Goal: Book appointment/travel/reservation

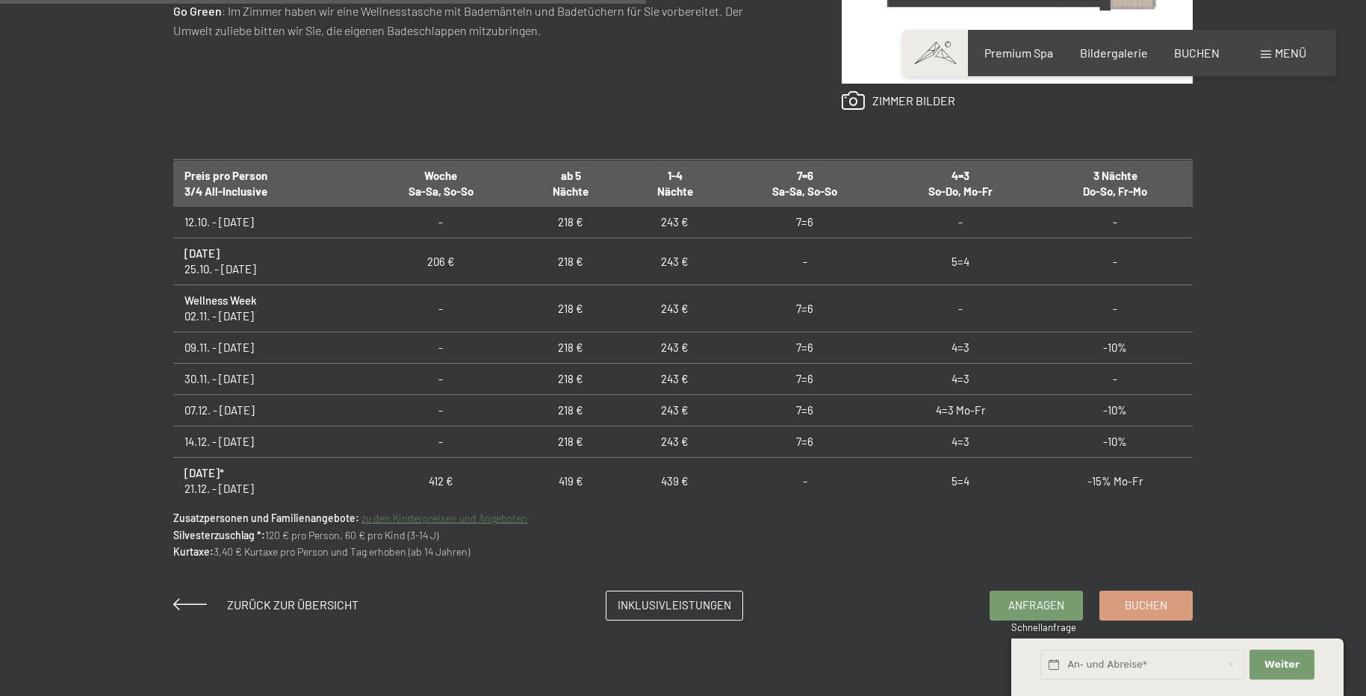
scroll to position [813, 0]
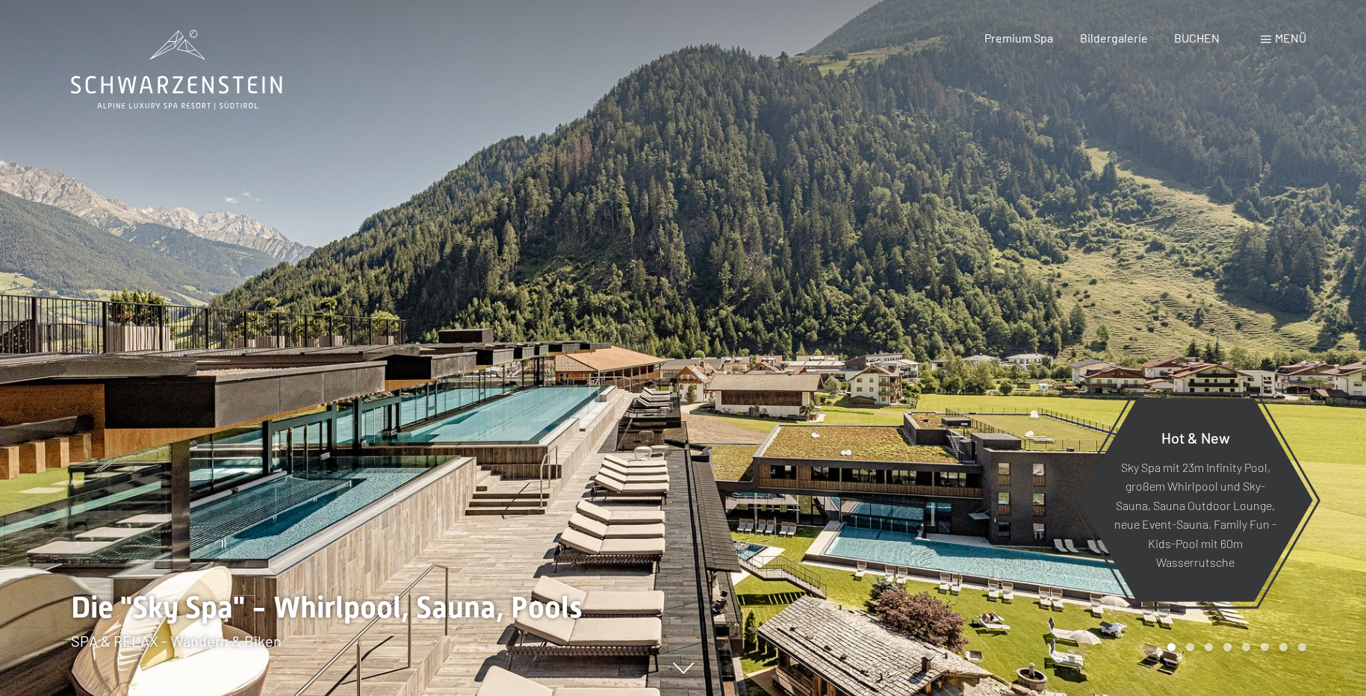
click at [1265, 42] on span at bounding box center [1266, 39] width 10 height 7
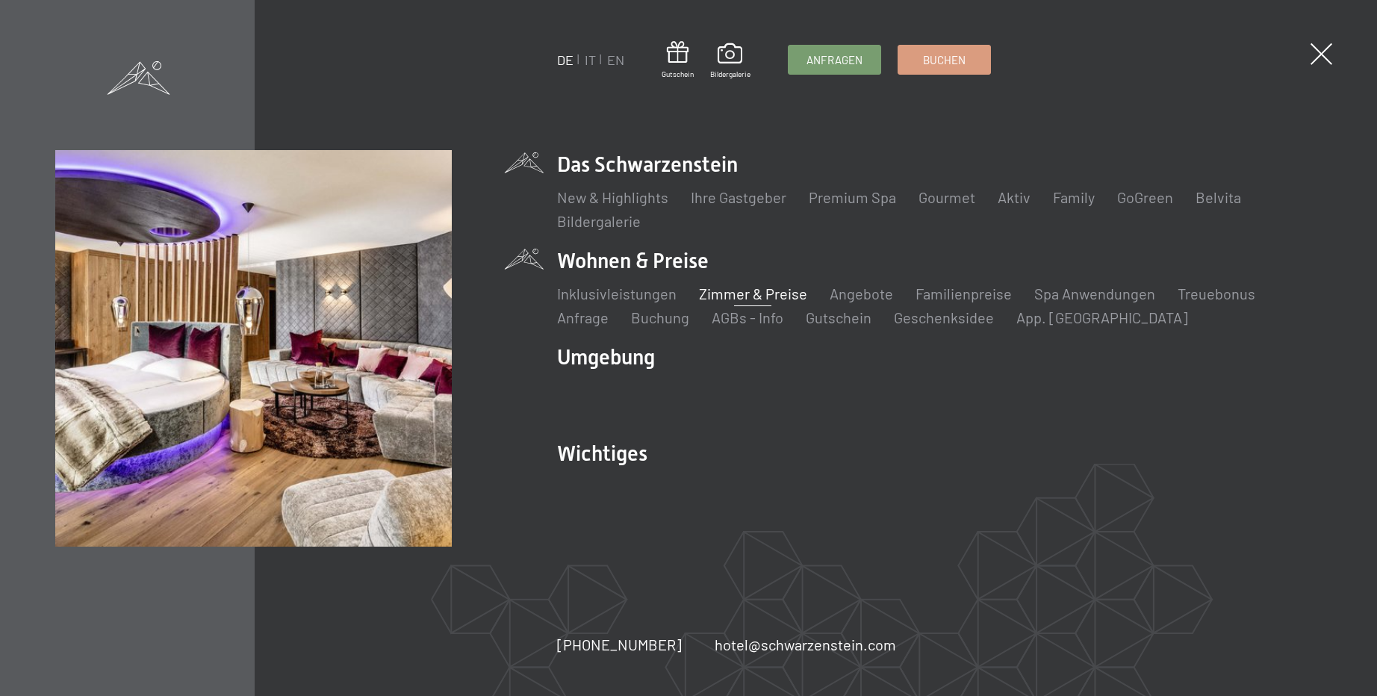
click at [751, 292] on link "Zimmer & Preise" at bounding box center [753, 294] width 108 height 18
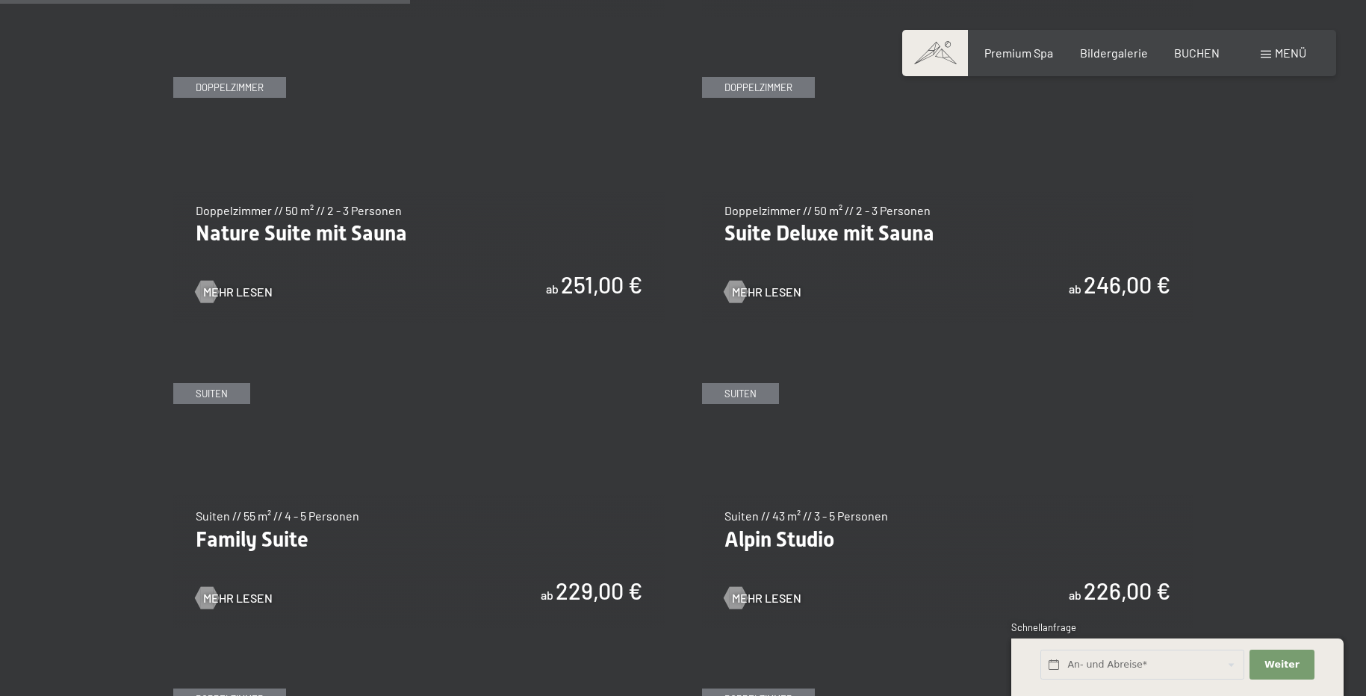
scroll to position [1867, 0]
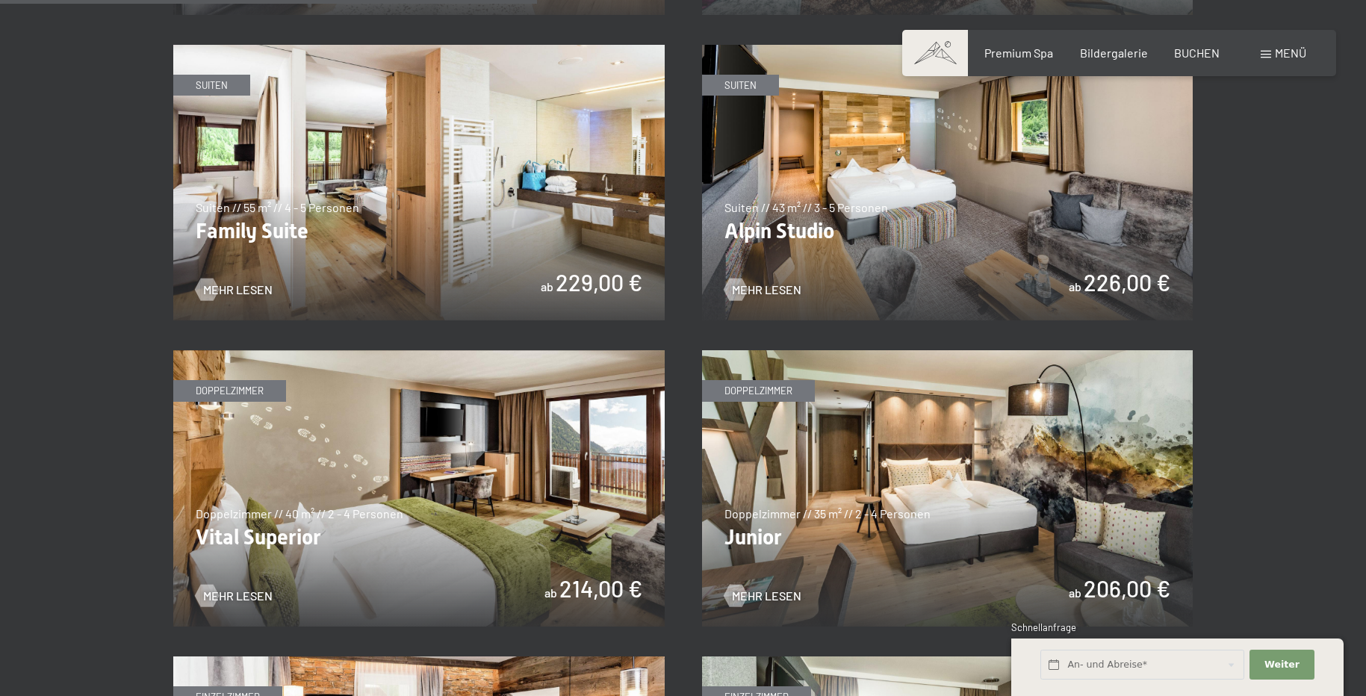
click at [931, 494] on img at bounding box center [947, 488] width 491 height 276
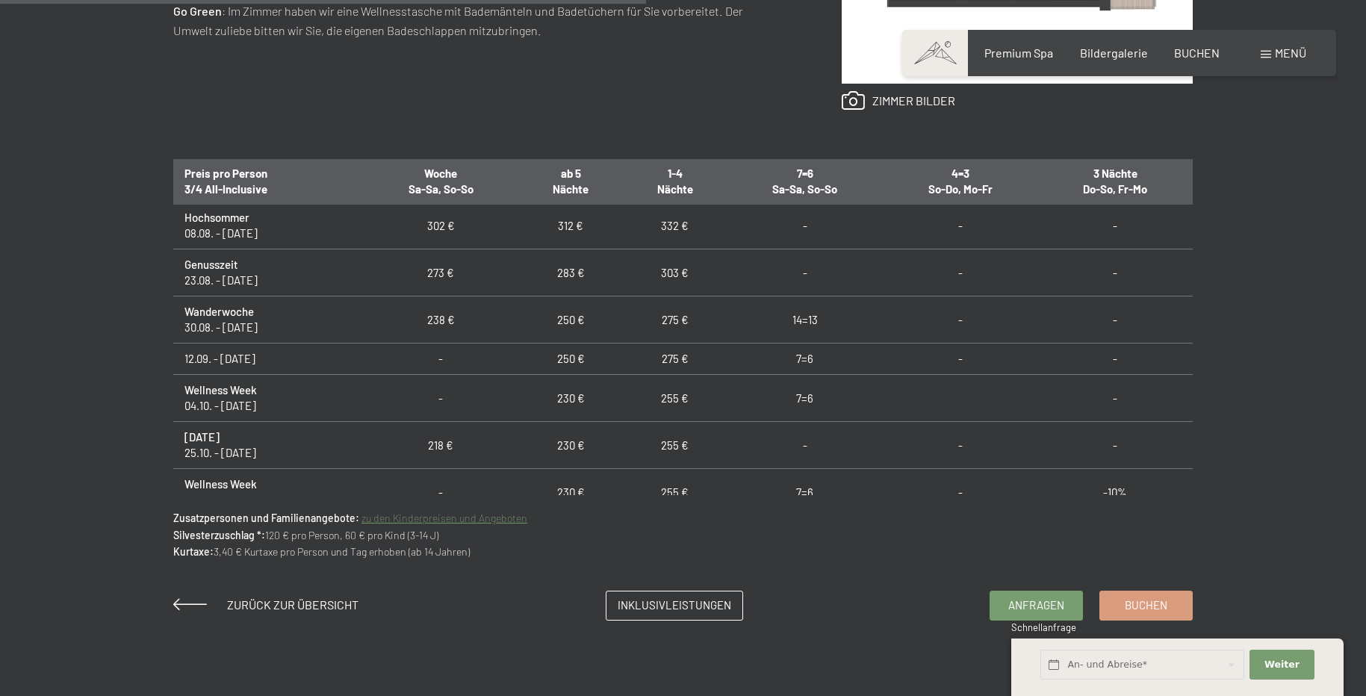
scroll to position [1088, 0]
